Goal: Transaction & Acquisition: Book appointment/travel/reservation

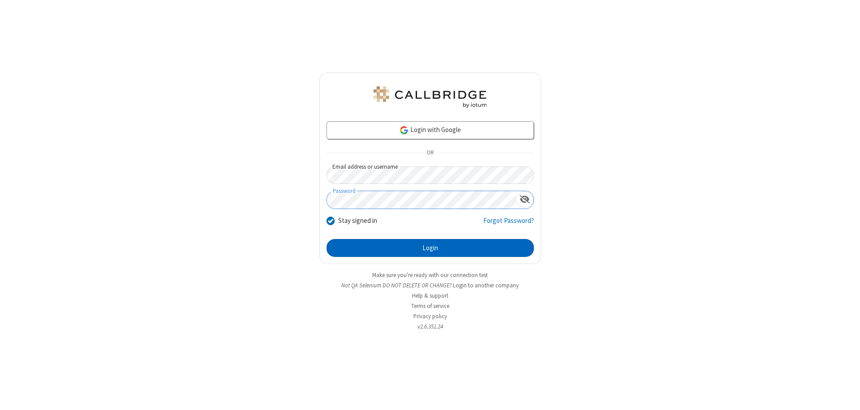
click at [430, 248] on button "Login" at bounding box center [429, 248] width 207 height 18
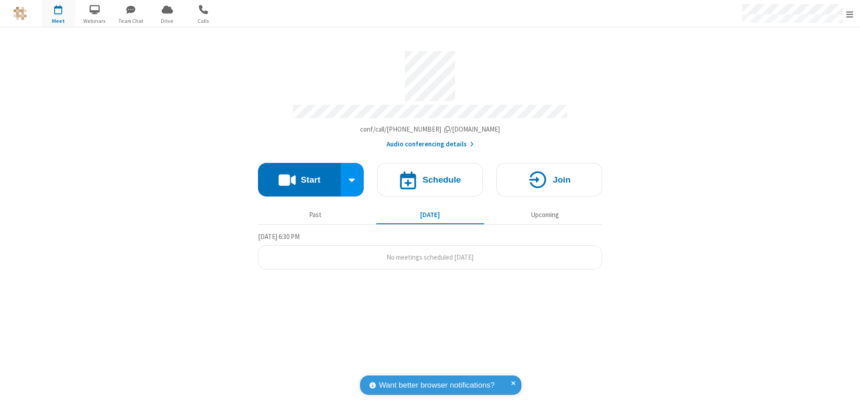
click at [849, 14] on span "Open menu" at bounding box center [849, 14] width 7 height 9
click at [58, 13] on span "button" at bounding box center [59, 9] width 34 height 15
click at [430, 175] on h4 "Schedule" at bounding box center [441, 179] width 39 height 9
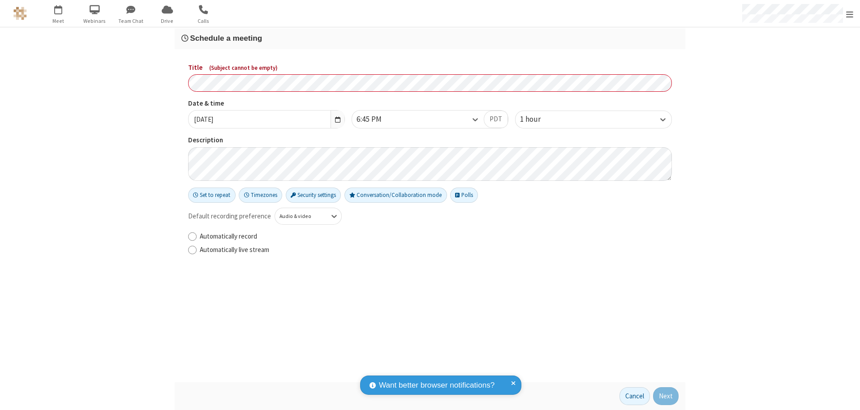
click at [430, 38] on h3 "Schedule a meeting" at bounding box center [429, 38] width 497 height 9
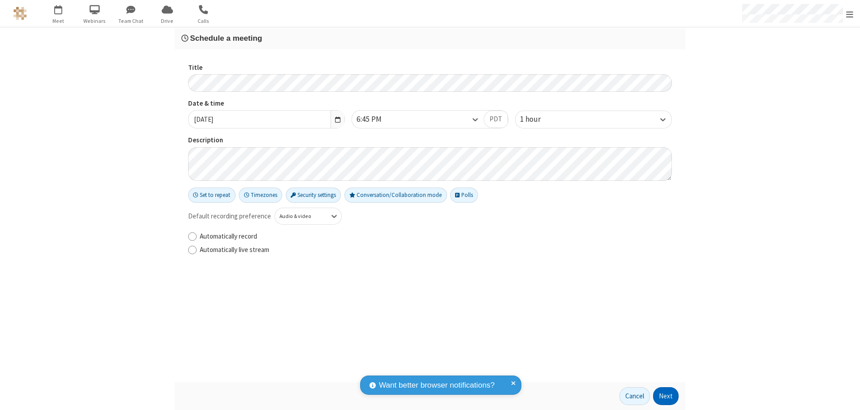
click at [666, 396] on button "Next" at bounding box center [666, 396] width 26 height 18
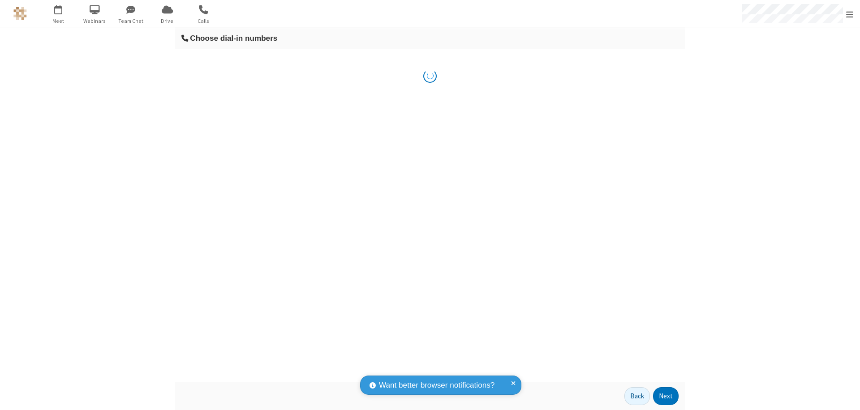
click at [666, 396] on button "Next" at bounding box center [666, 396] width 26 height 18
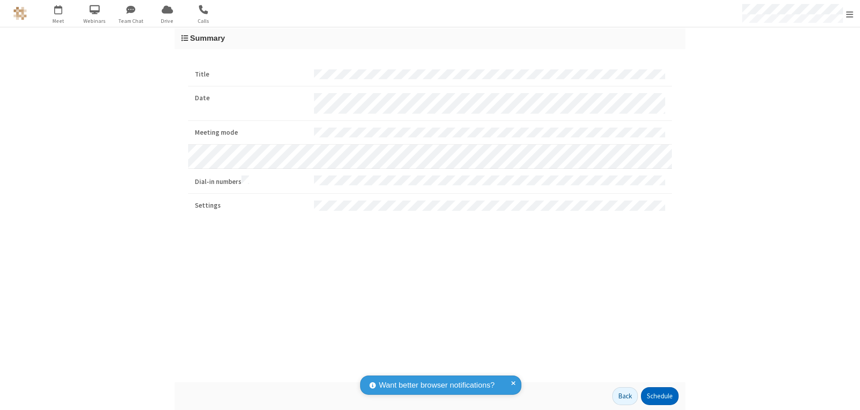
click at [659, 396] on button "Schedule" at bounding box center [660, 396] width 38 height 18
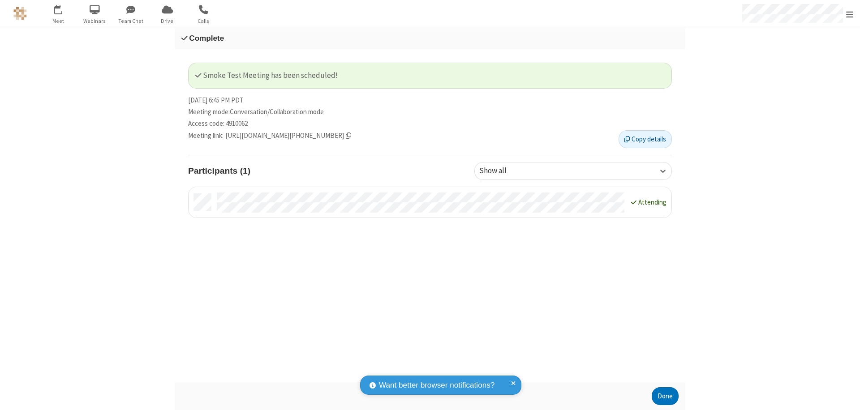
click at [665, 396] on button "Done" at bounding box center [664, 396] width 27 height 18
